Goal: Find specific page/section: Find specific page/section

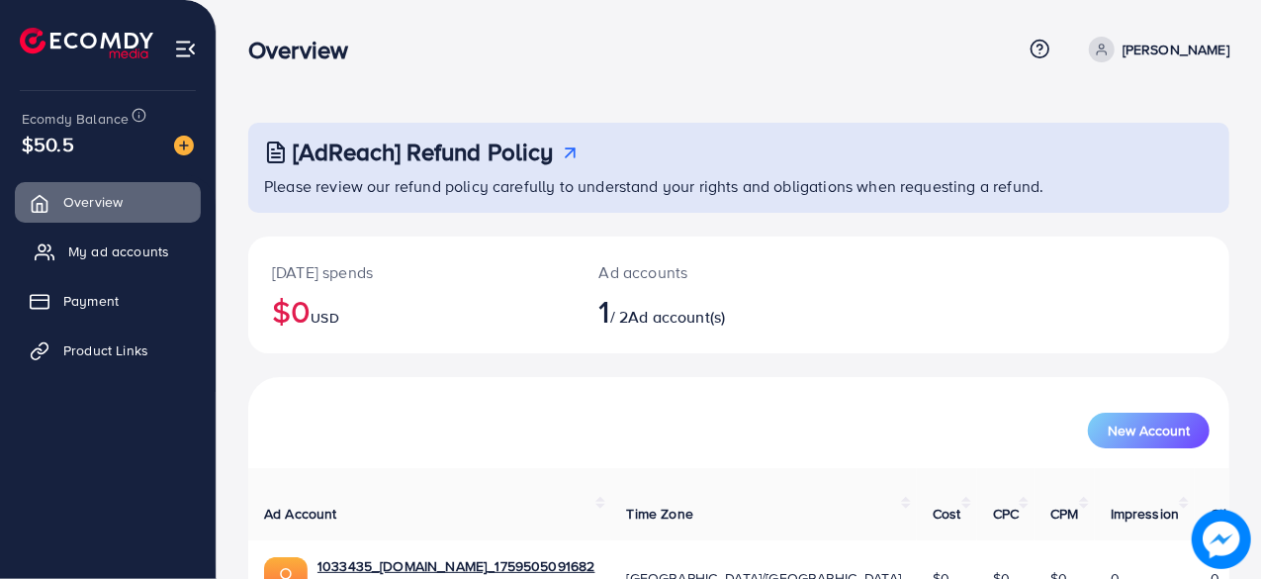
click at [124, 246] on span "My ad accounts" at bounding box center [118, 251] width 101 height 20
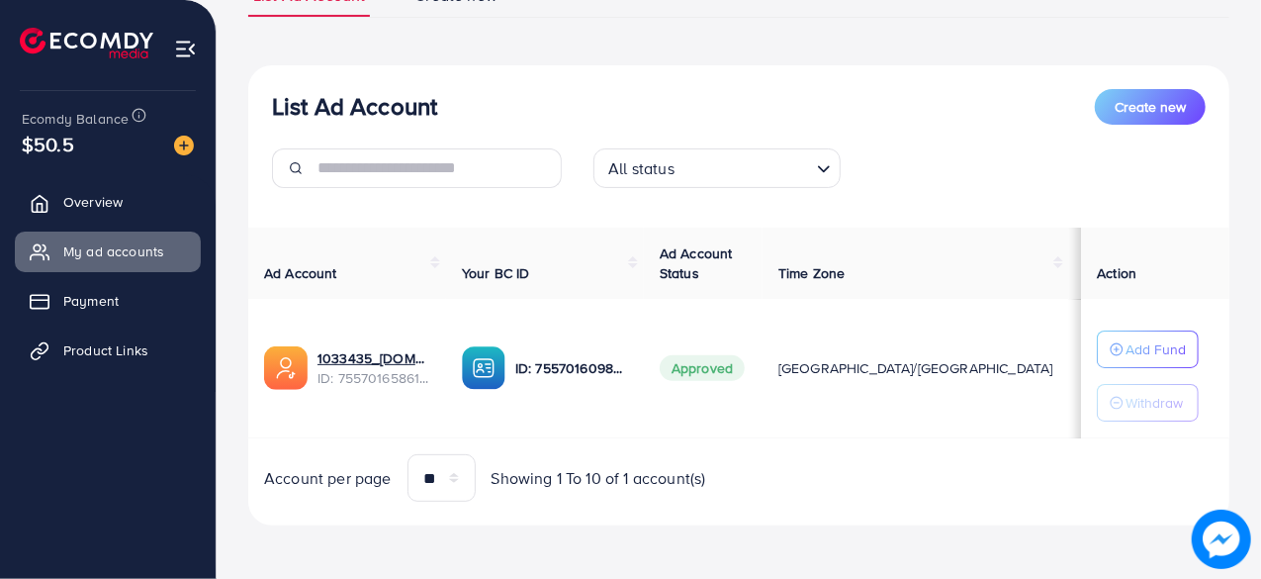
scroll to position [171, 0]
click at [127, 351] on span "Product Links" at bounding box center [110, 350] width 85 height 20
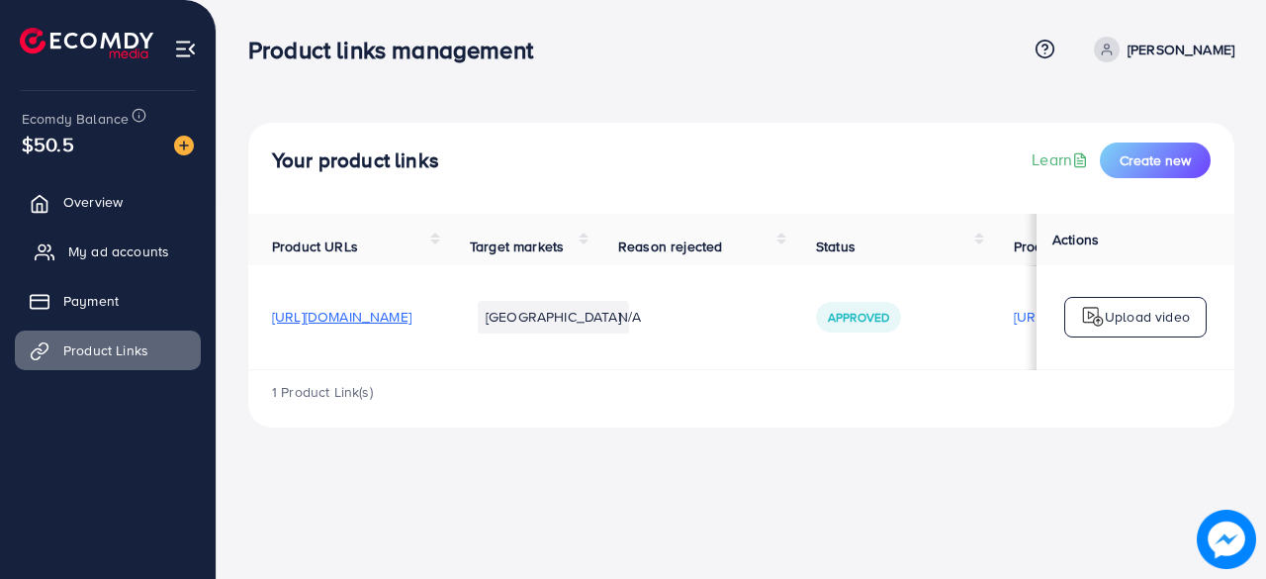
click at [80, 262] on link "My ad accounts" at bounding box center [108, 251] width 186 height 40
